Goal: Book appointment/travel/reservation

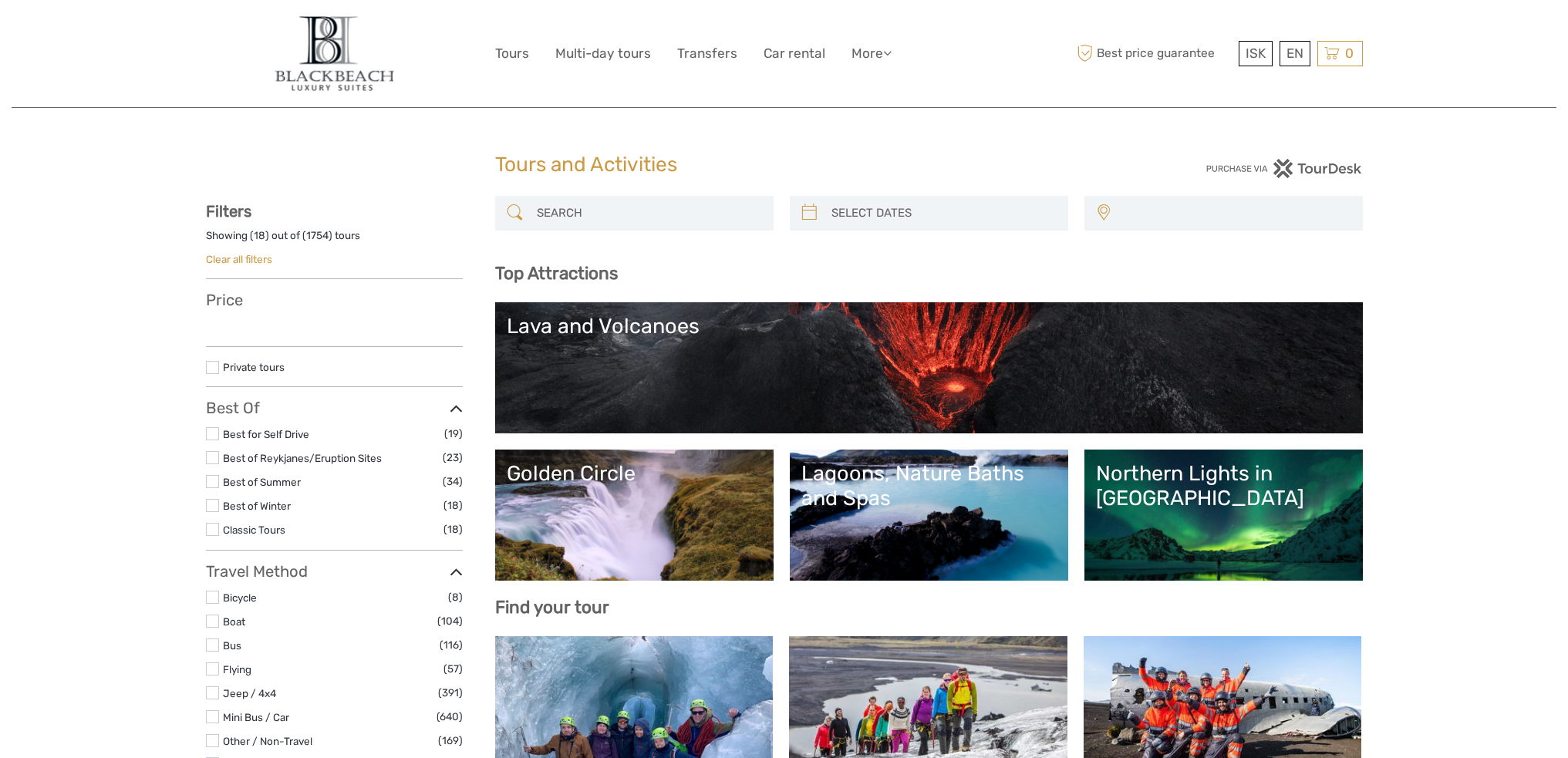
select select
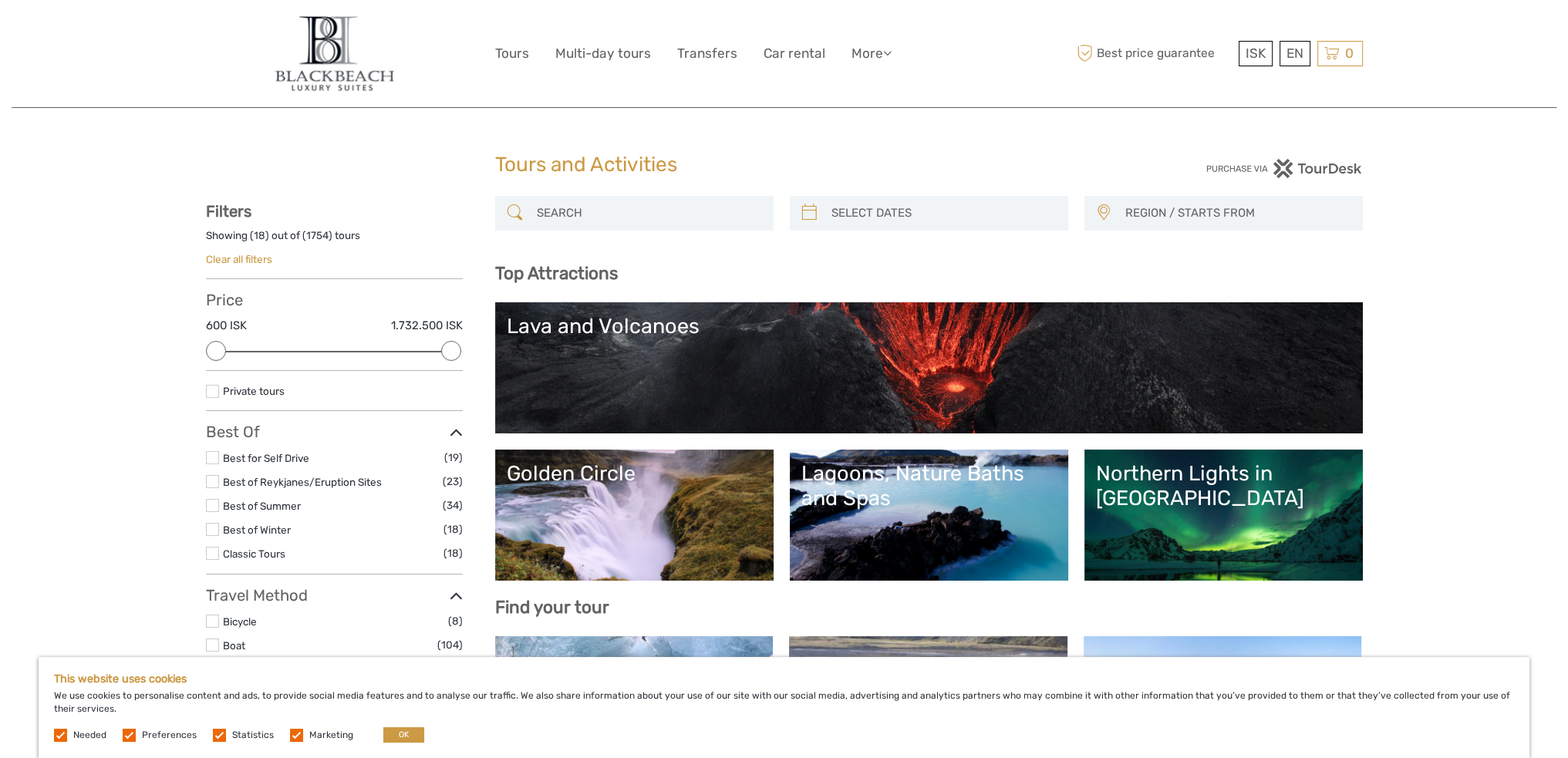
type input "[DATE]"
click at [901, 219] on input "search" at bounding box center [942, 212] width 235 height 27
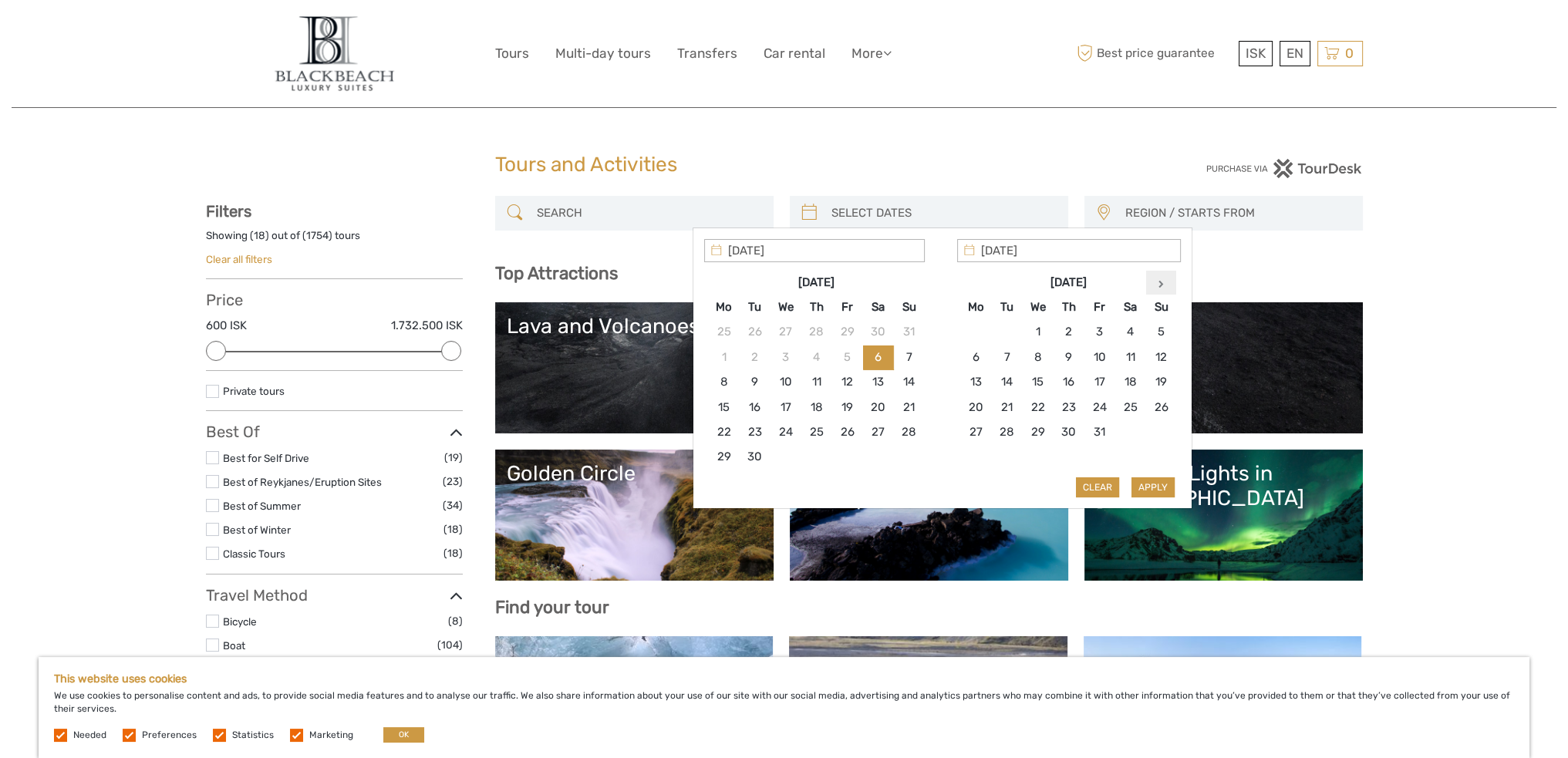
click at [1167, 286] on th at bounding box center [1160, 282] width 31 height 25
type input "[DATE]"
click at [1150, 487] on button "Apply" at bounding box center [1154, 488] width 43 height 20
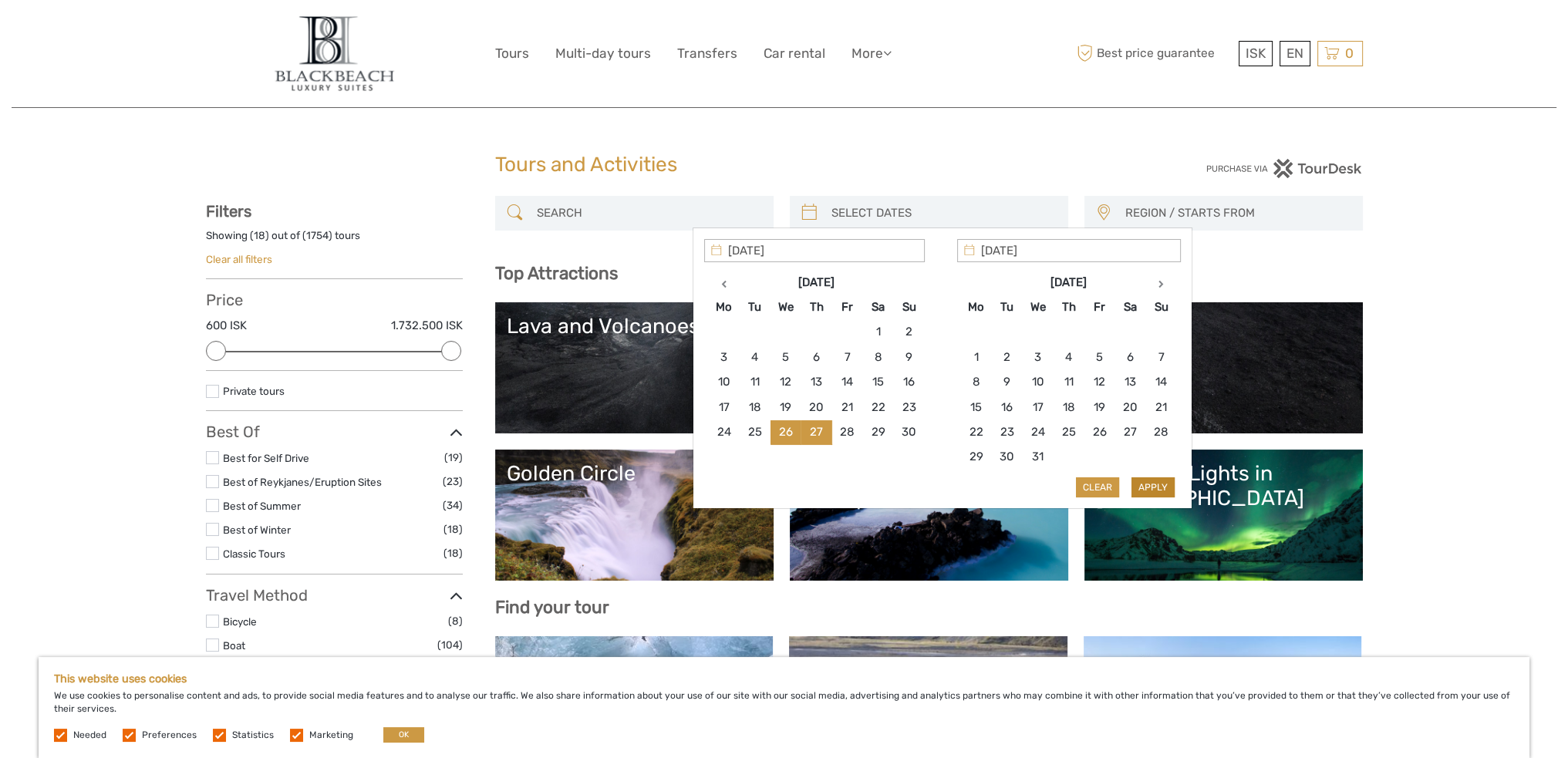
type input "[DATE] - [DATE]"
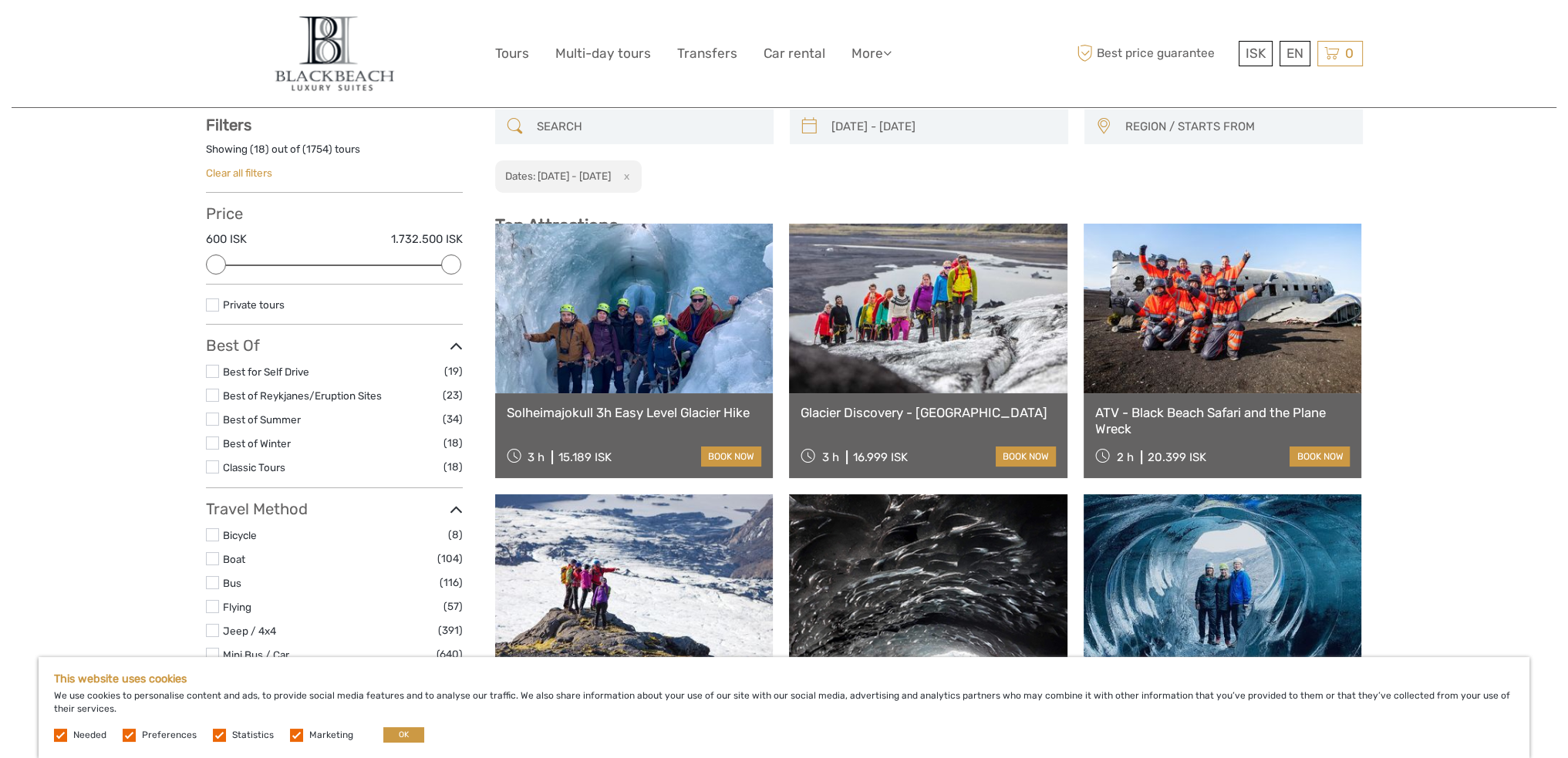
scroll to position [87, 0]
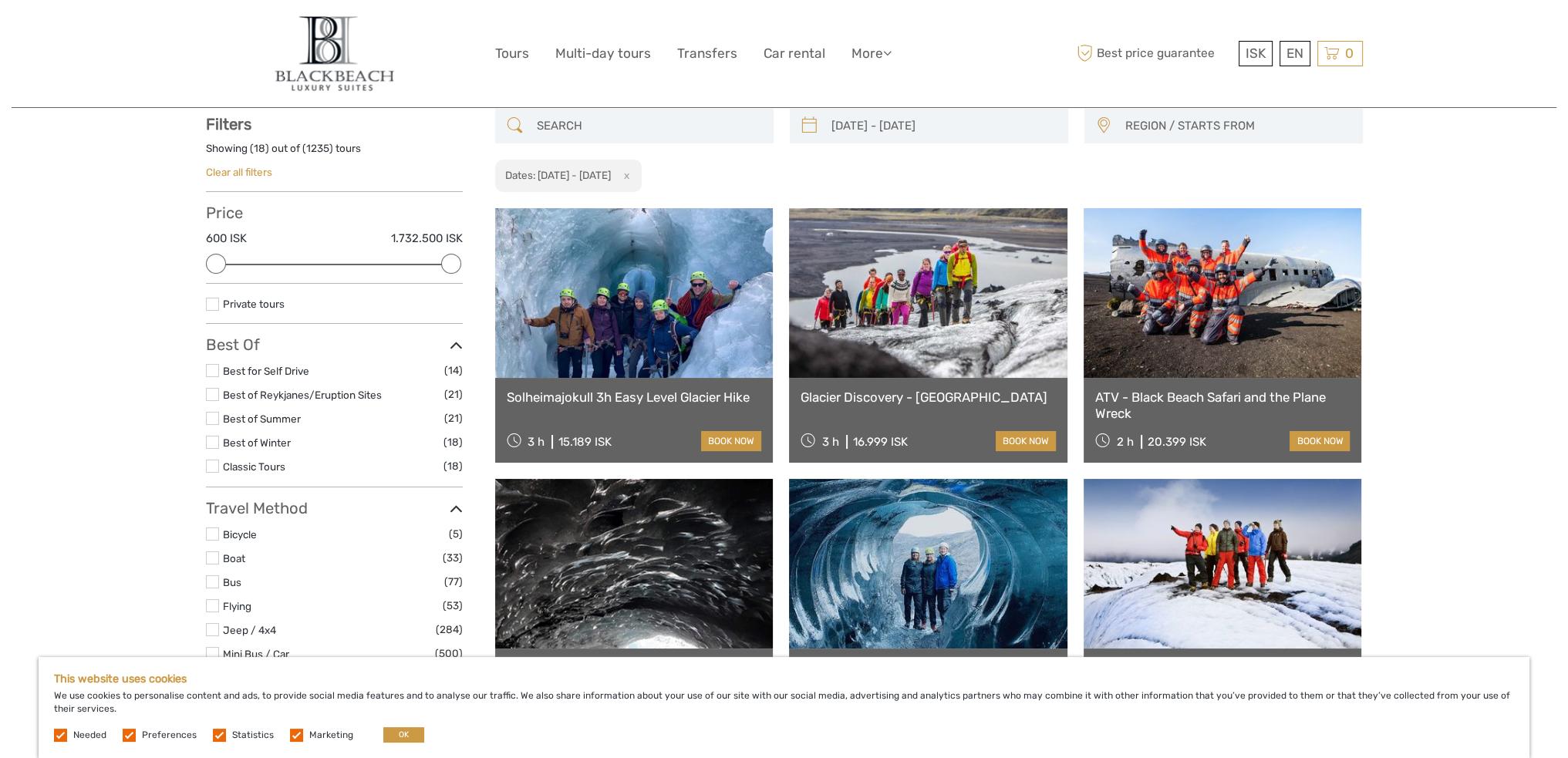
click at [611, 121] on input "search" at bounding box center [648, 125] width 235 height 27
click at [756, 171] on div "[DATE] - [DATE] REGION / STARTS FROM [GEOGRAPHIC_DATA] East North Northeast [GE…" at bounding box center [929, 150] width 867 height 84
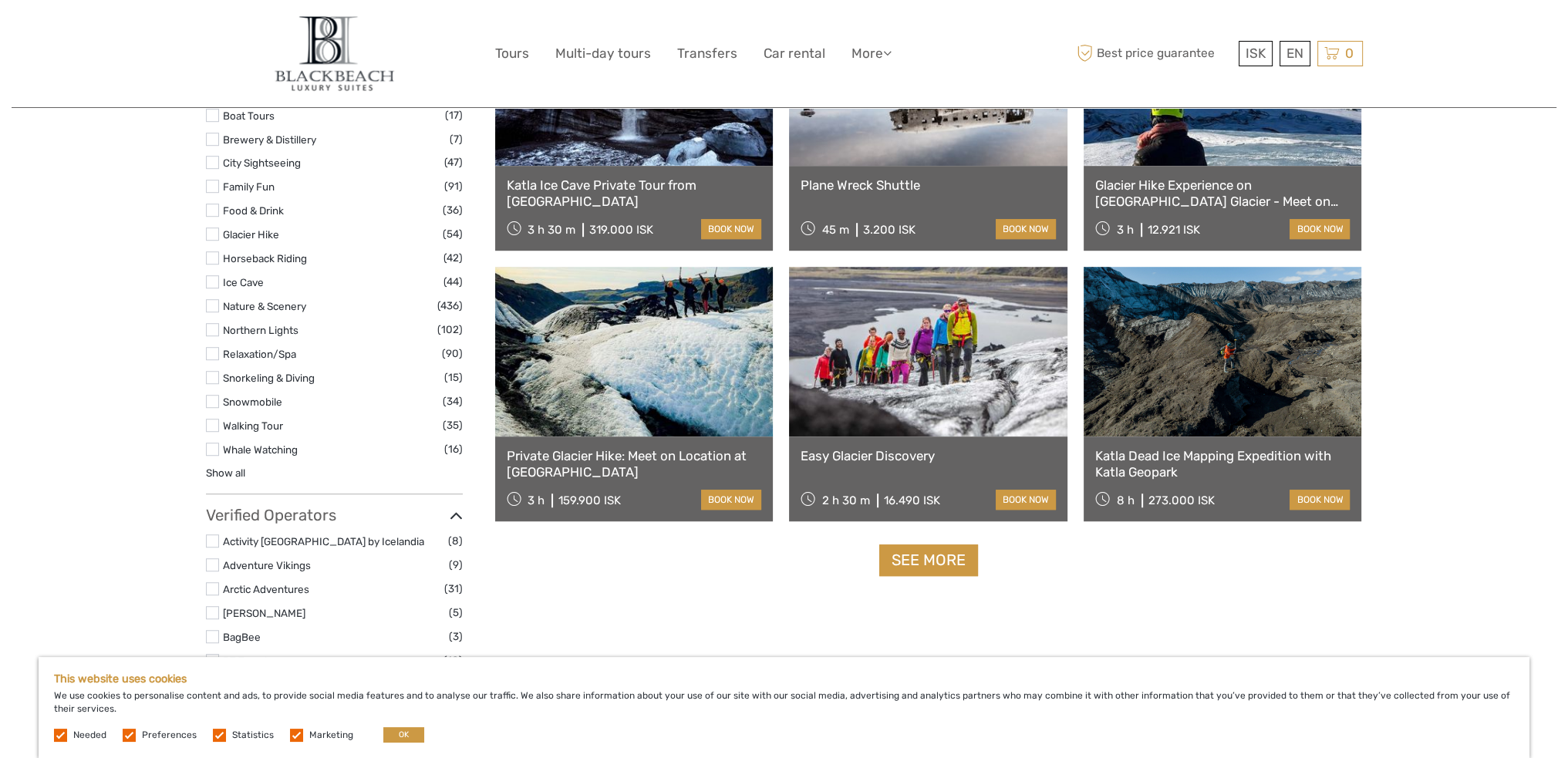
scroll to position [1399, 0]
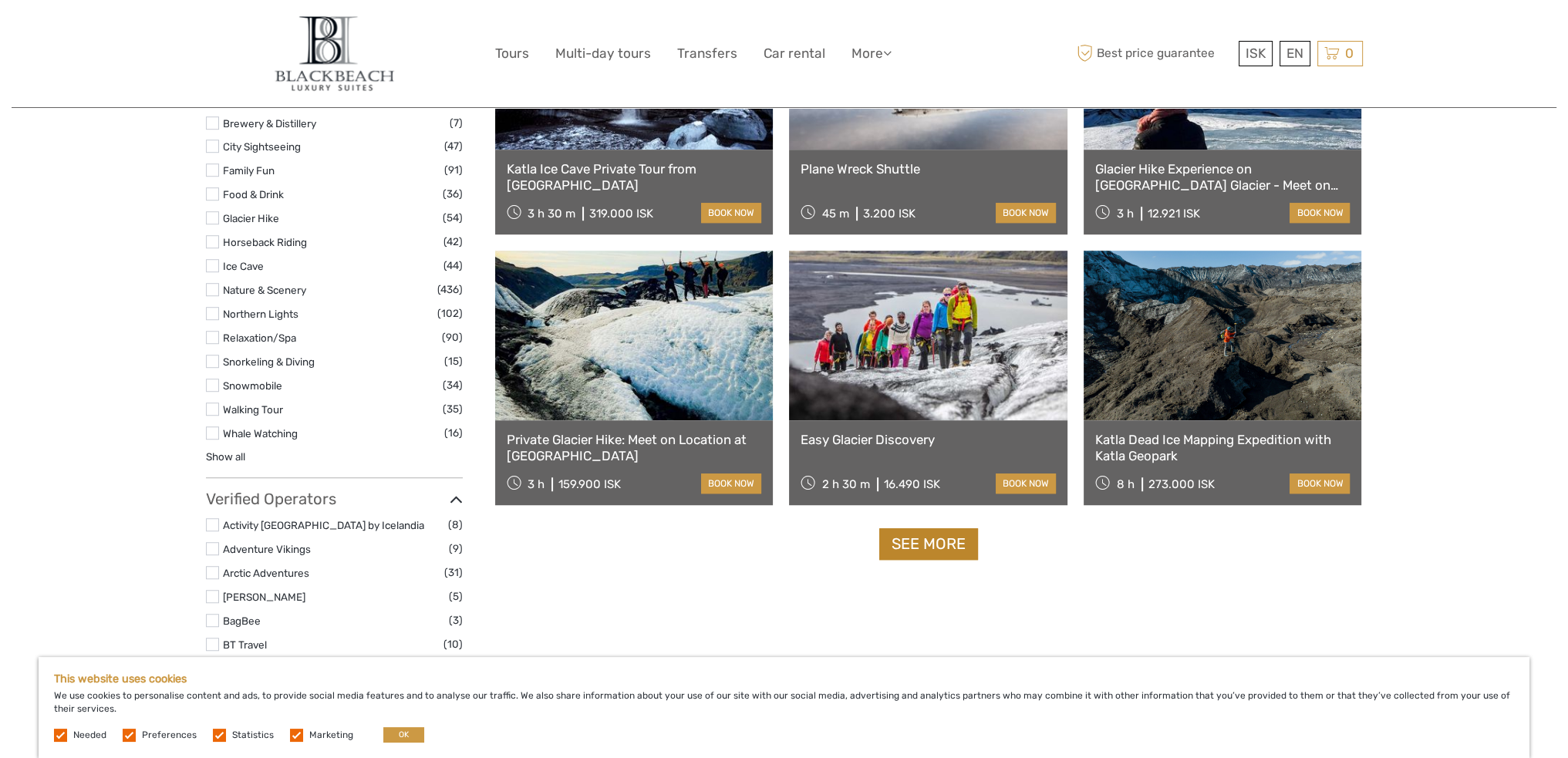
click at [915, 547] on link "See more" at bounding box center [929, 544] width 99 height 32
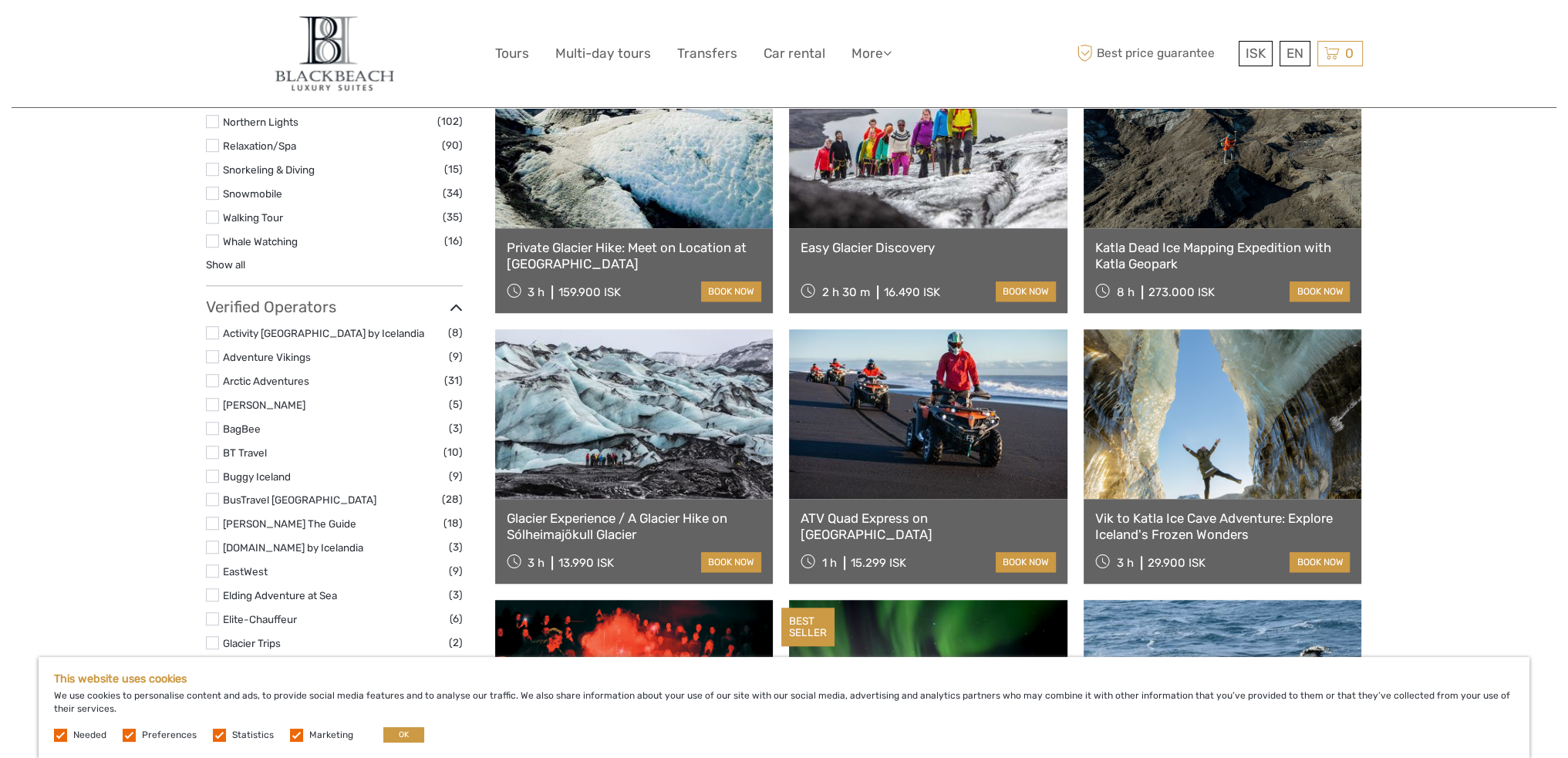
scroll to position [1938, 0]
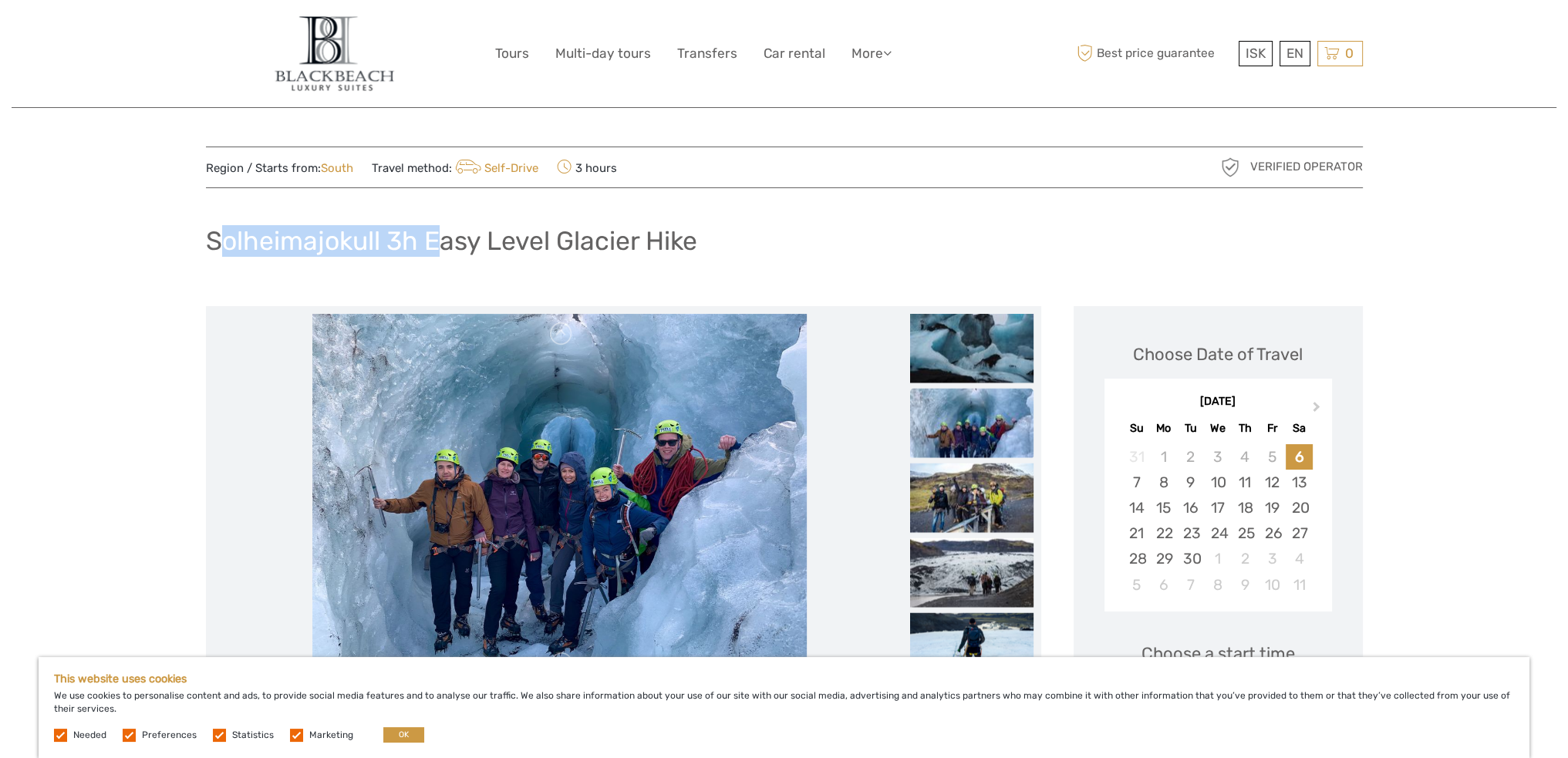
drag, startPoint x: 225, startPoint y: 243, endPoint x: 439, endPoint y: 247, distance: 214.0
click at [439, 247] on h1 "Solheimajokull 3h Easy Level Glacier Hike" at bounding box center [452, 241] width 491 height 32
click at [250, 242] on h1 "Solheimajokull 3h Easy Level Glacier Hike" at bounding box center [452, 241] width 491 height 32
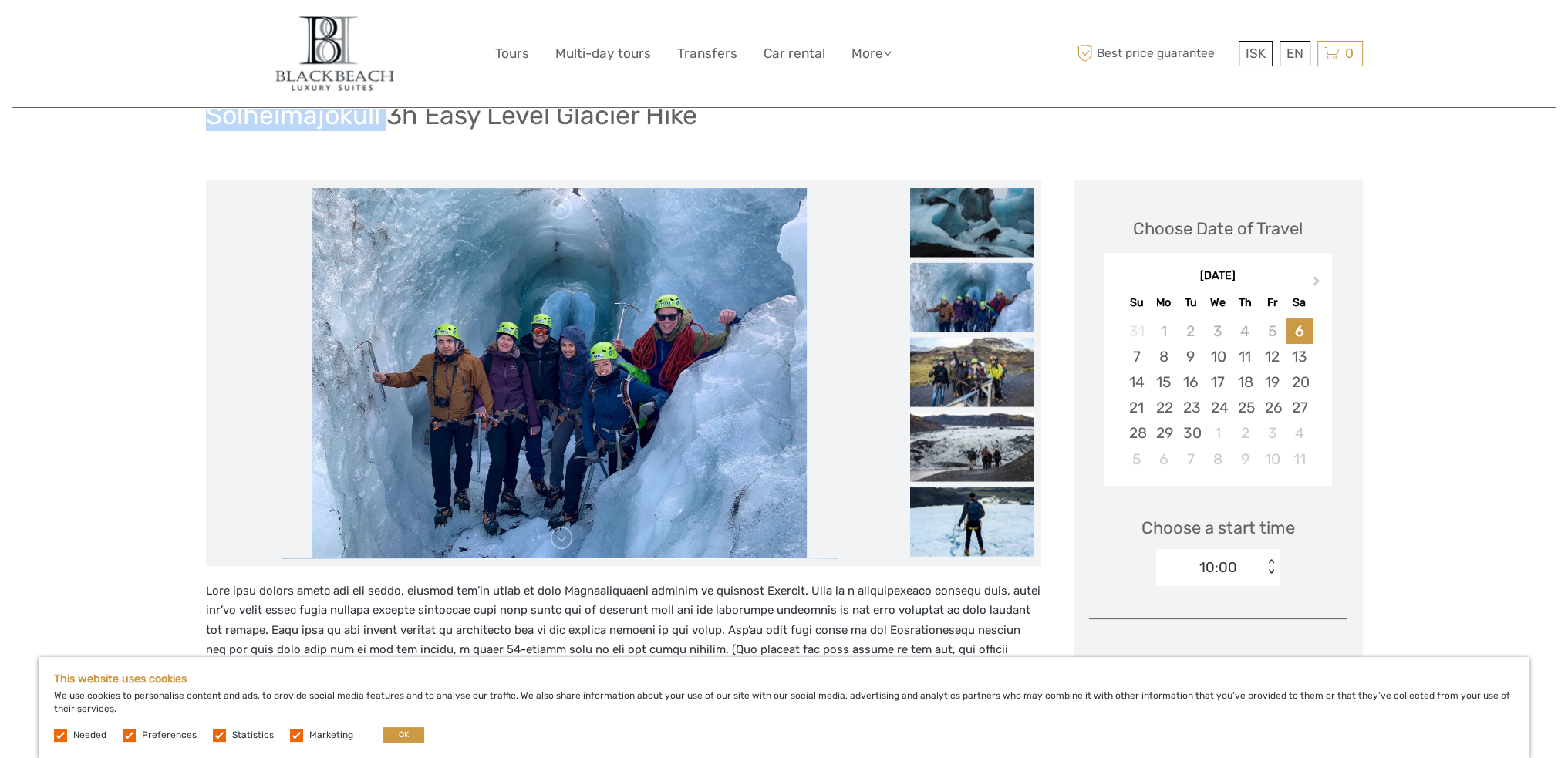
scroll to position [154, 0]
